Goal: Find specific page/section: Find specific page/section

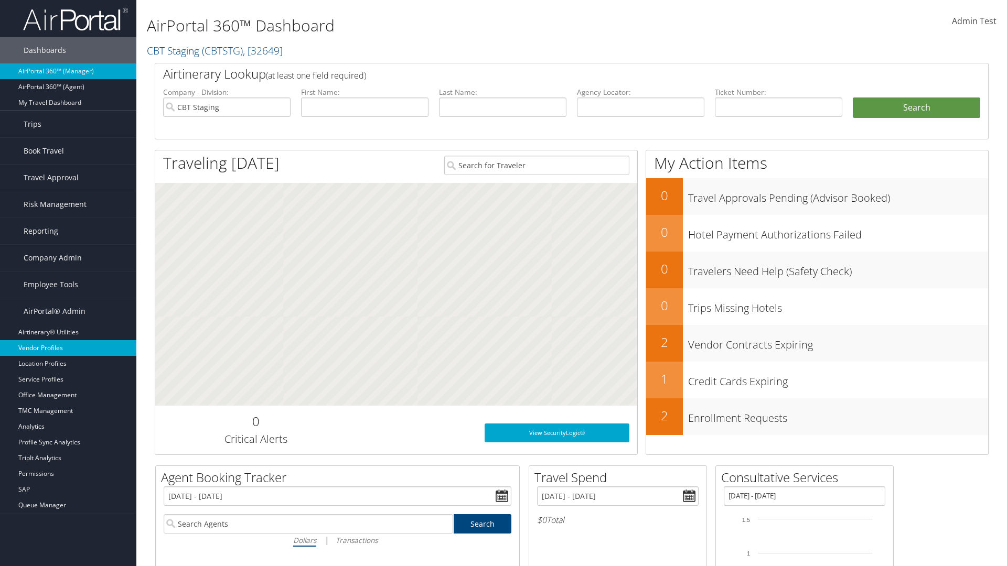
click at [68, 348] on link "Vendor Profiles" at bounding box center [68, 348] width 136 height 16
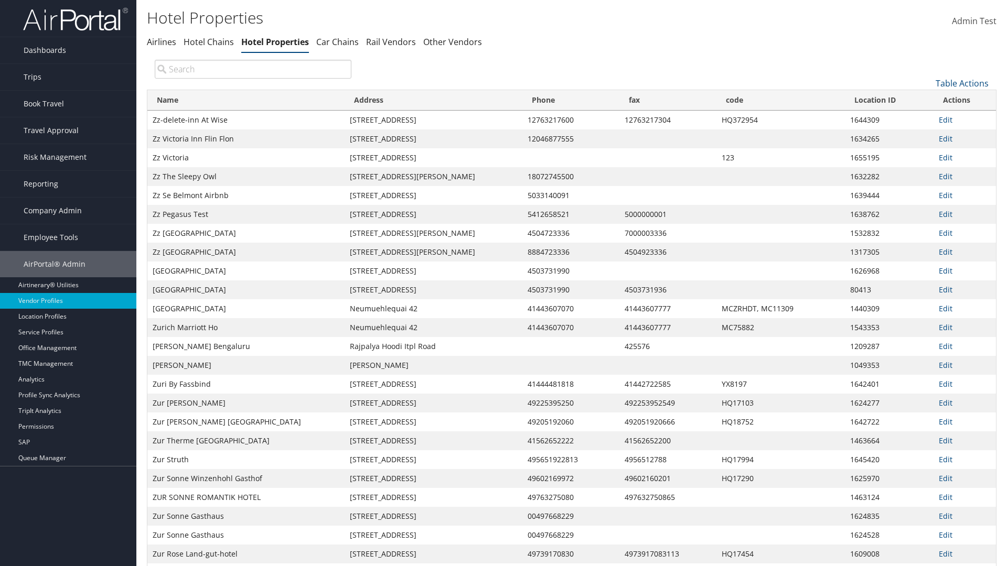
click at [246, 100] on th "Name" at bounding box center [245, 100] width 197 height 20
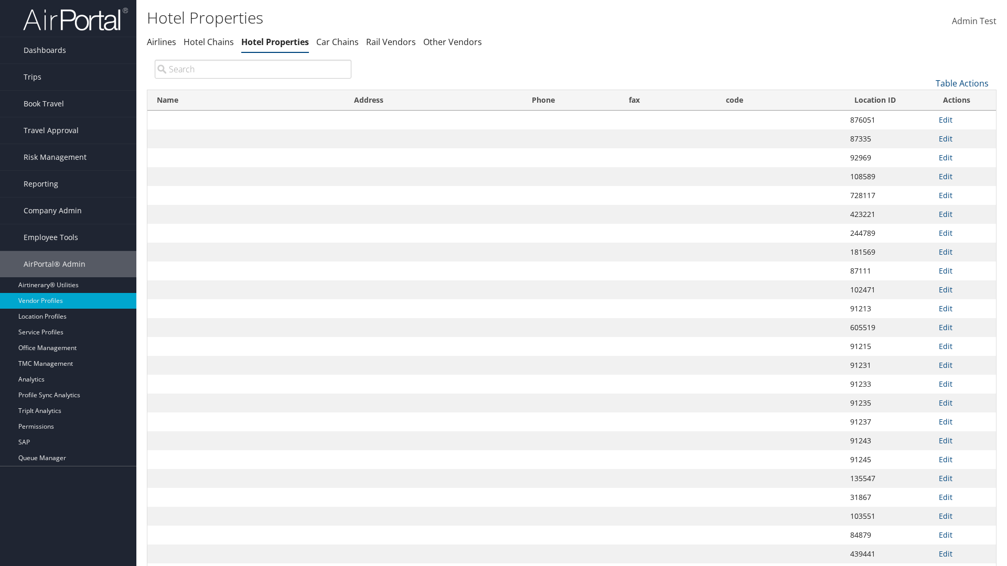
click at [246, 100] on th "Name" at bounding box center [245, 100] width 197 height 20
click at [961, 83] on link "Table Actions" at bounding box center [961, 84] width 53 height 12
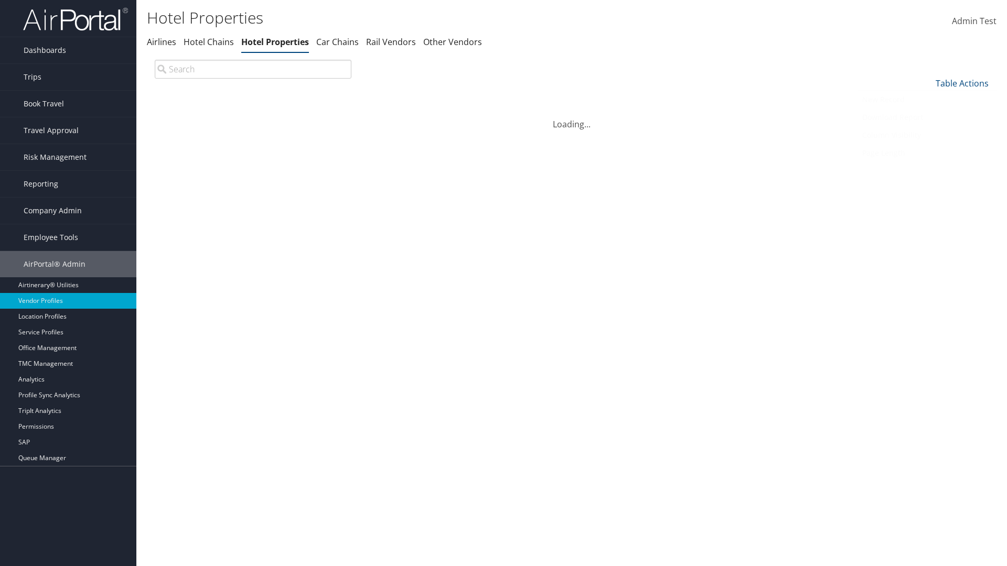
click at [926, 153] on link "Page Length" at bounding box center [927, 153] width 138 height 18
click at [926, 118] on link "25" at bounding box center [927, 119] width 138 height 18
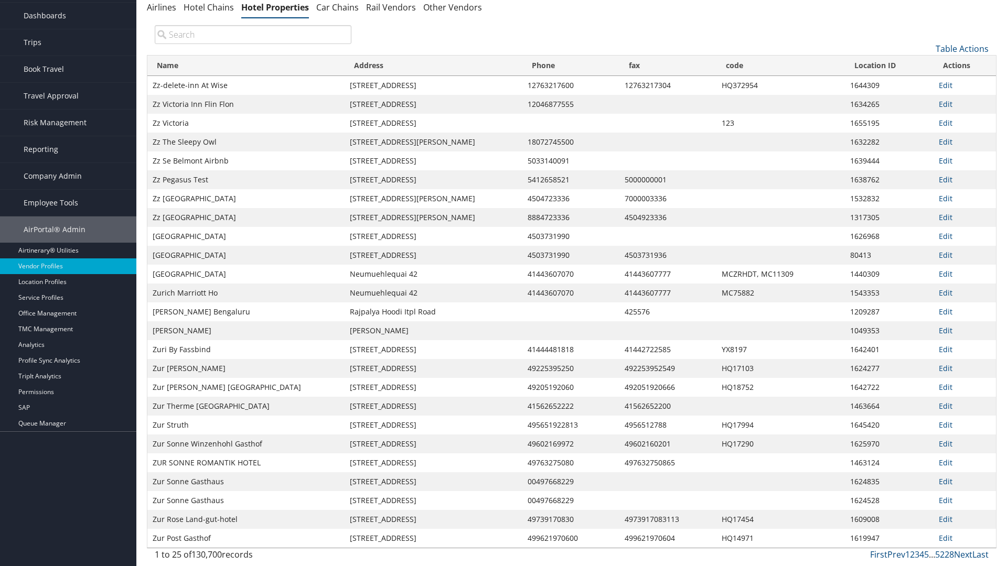
scroll to position [35, 0]
click at [961, 55] on link "Table Actions" at bounding box center [961, 49] width 53 height 12
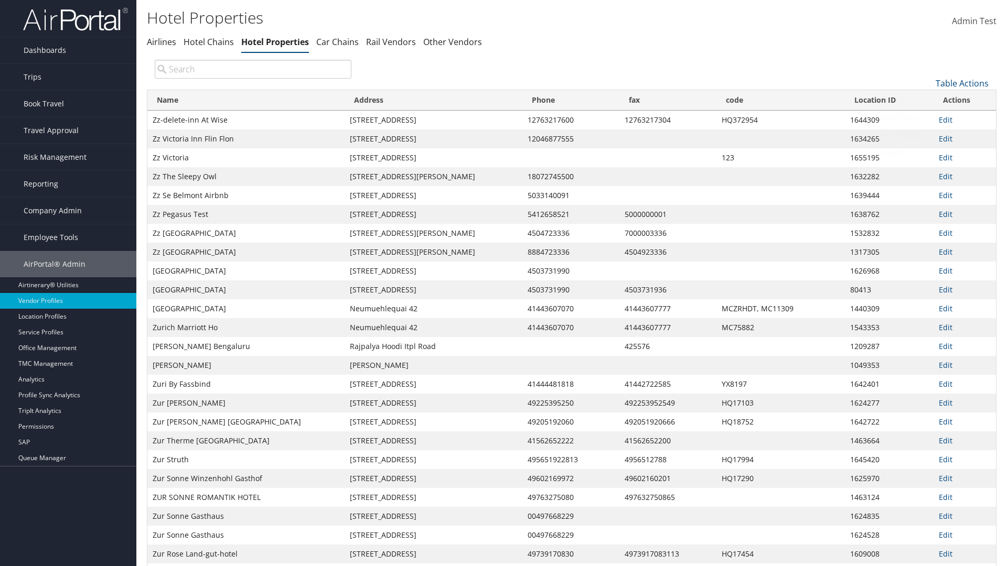
click at [926, 153] on link "Page Length" at bounding box center [927, 153] width 138 height 18
click at [926, 136] on link "50" at bounding box center [927, 136] width 138 height 18
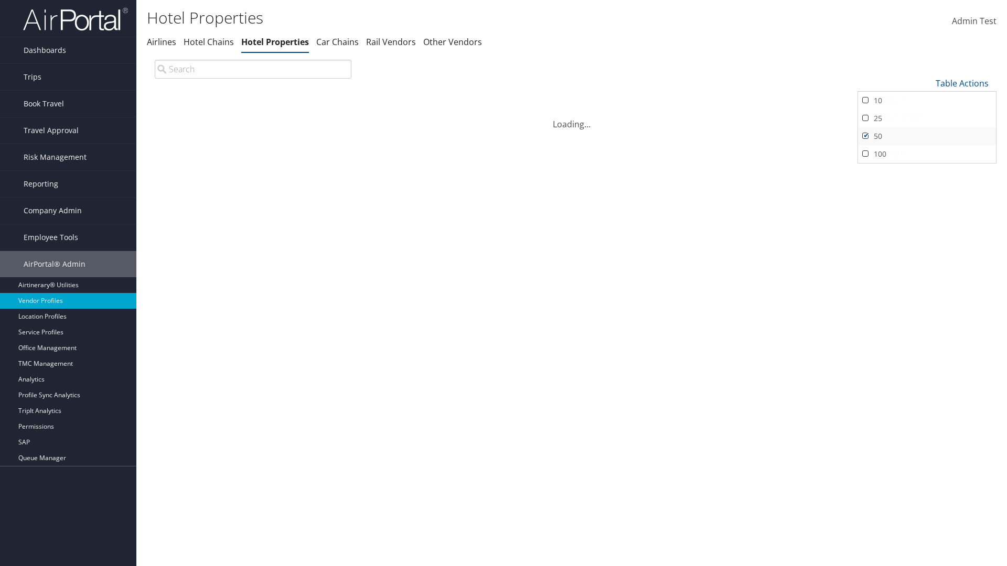
scroll to position [35, 0]
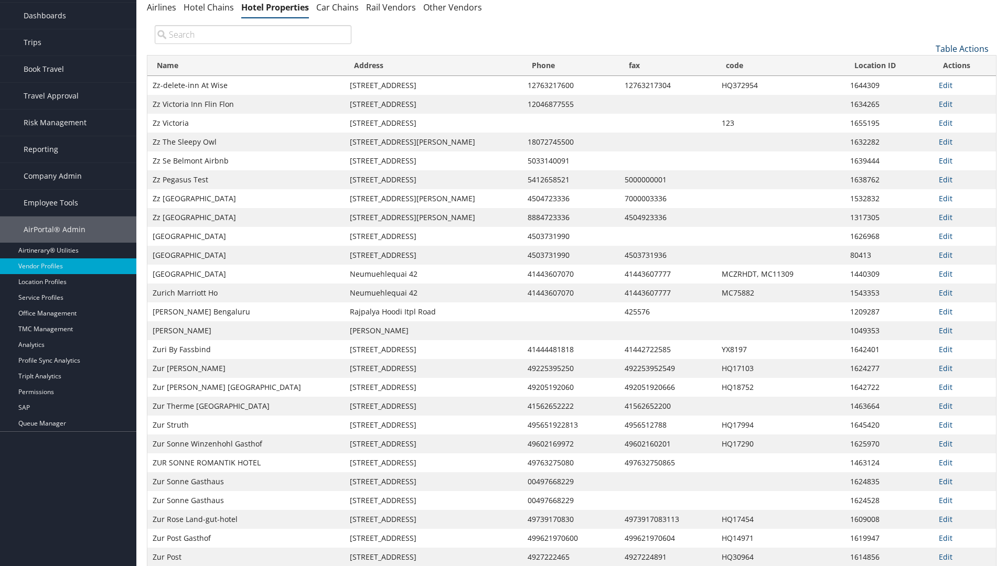
click at [961, 55] on link "Table Actions" at bounding box center [961, 49] width 53 height 12
